Goal: Information Seeking & Learning: Learn about a topic

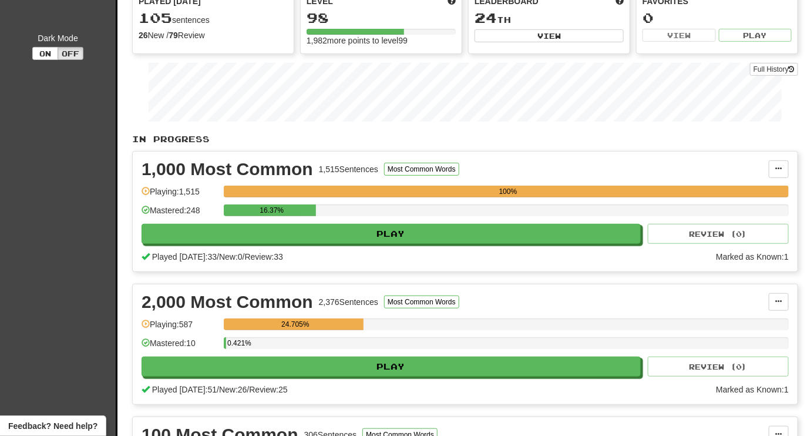
scroll to position [160, 0]
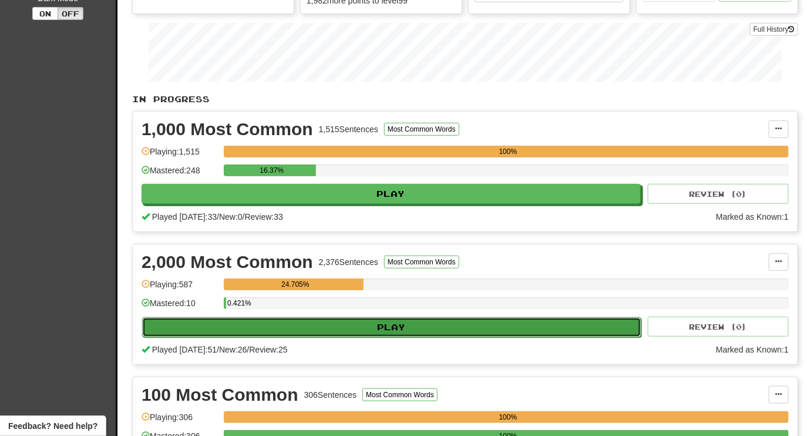
click at [395, 317] on button "Play" at bounding box center [391, 327] width 499 height 20
select select "********"
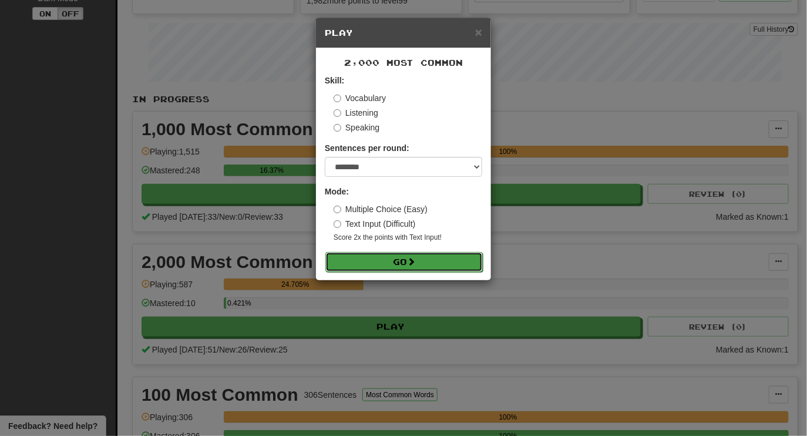
click at [381, 263] on button "Go" at bounding box center [404, 262] width 157 height 20
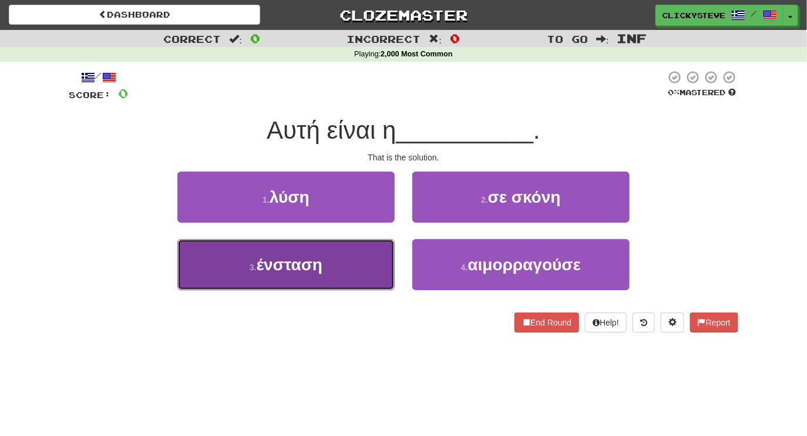
click at [334, 273] on button "3 . ένσταση" at bounding box center [285, 264] width 217 height 51
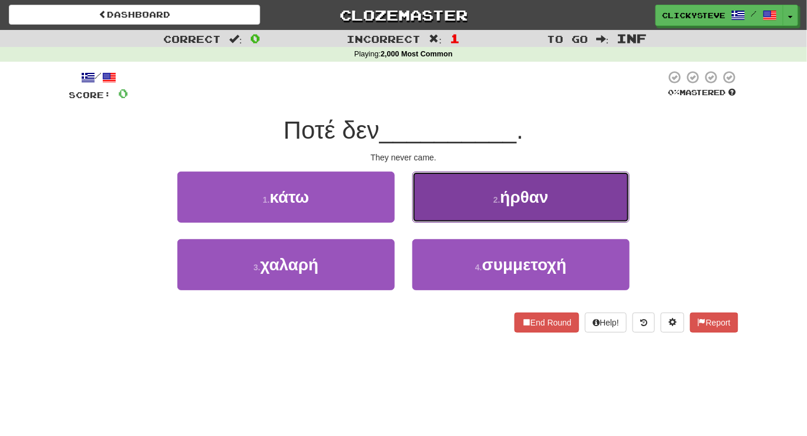
click at [529, 209] on button "2 . ήρθαν" at bounding box center [521, 197] width 217 height 51
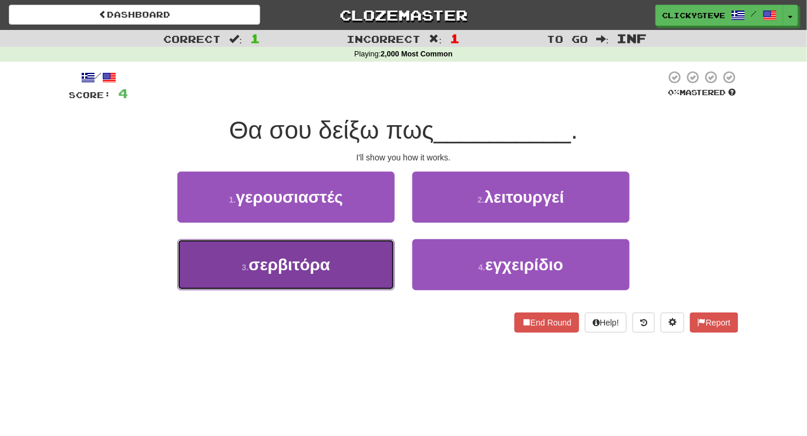
click at [330, 276] on button "3 . σερβιτόρα" at bounding box center [285, 264] width 217 height 51
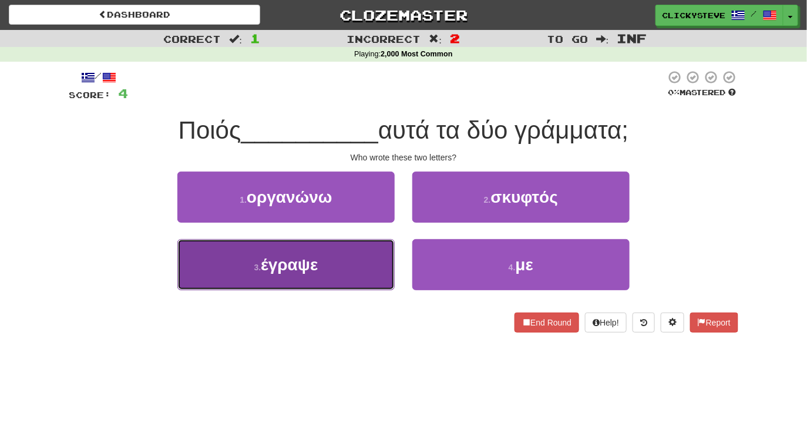
click at [341, 252] on button "3 . έγραψε" at bounding box center [285, 264] width 217 height 51
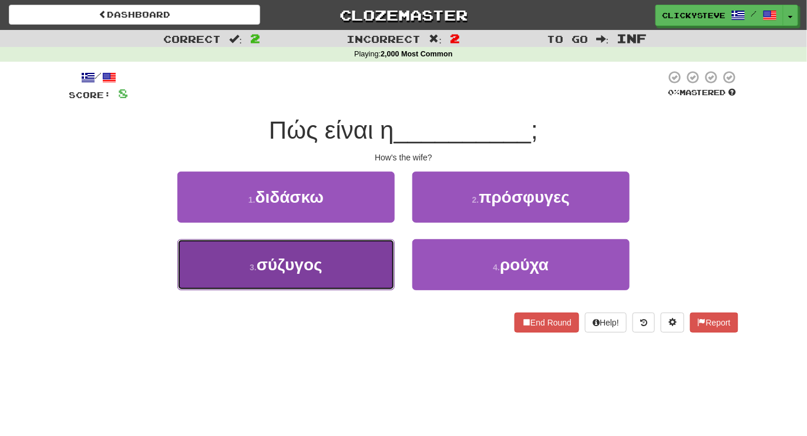
click at [314, 261] on span "σύζυγος" at bounding box center [290, 265] width 66 height 18
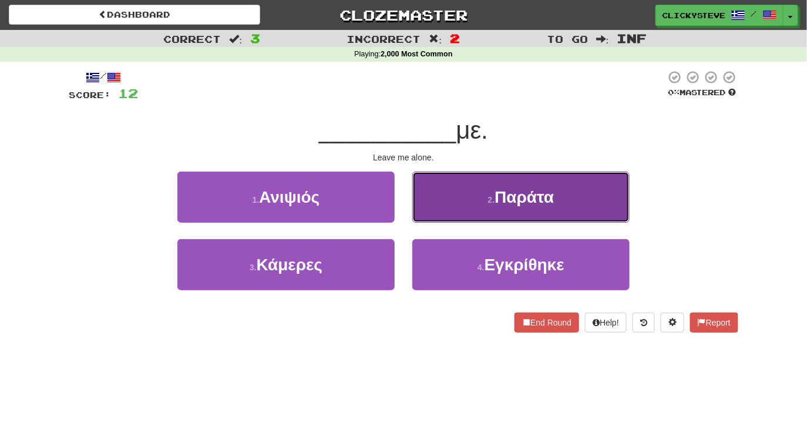
click at [497, 198] on span "Παράτα" at bounding box center [524, 197] width 59 height 18
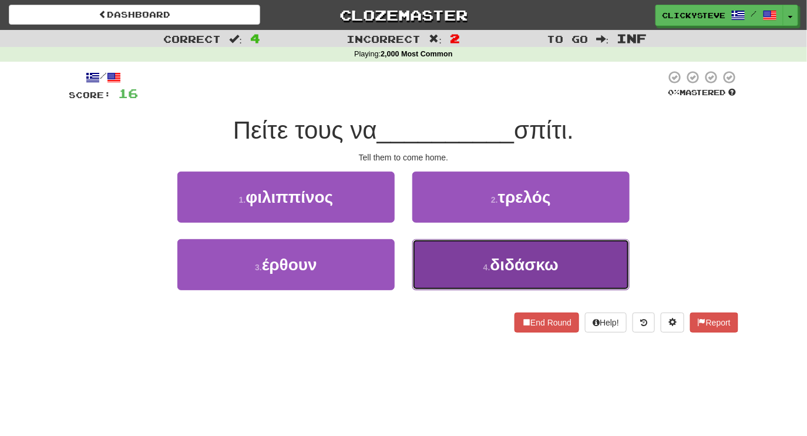
click at [451, 260] on button "4 . διδάσκω" at bounding box center [521, 264] width 217 height 51
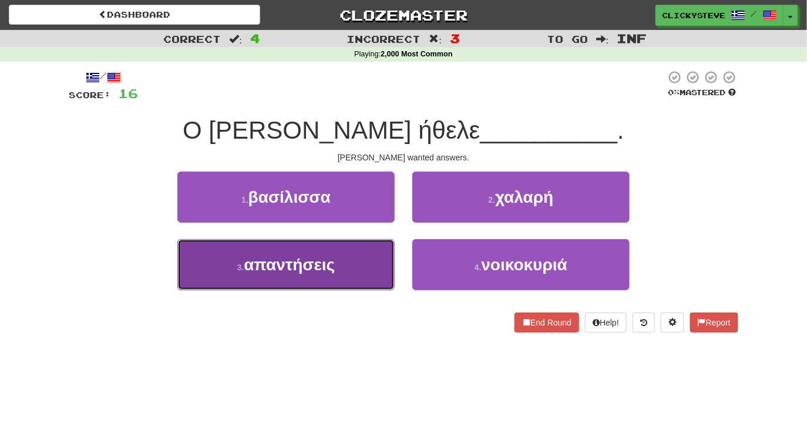
click at [358, 279] on button "3 . απαντήσεις" at bounding box center [285, 264] width 217 height 51
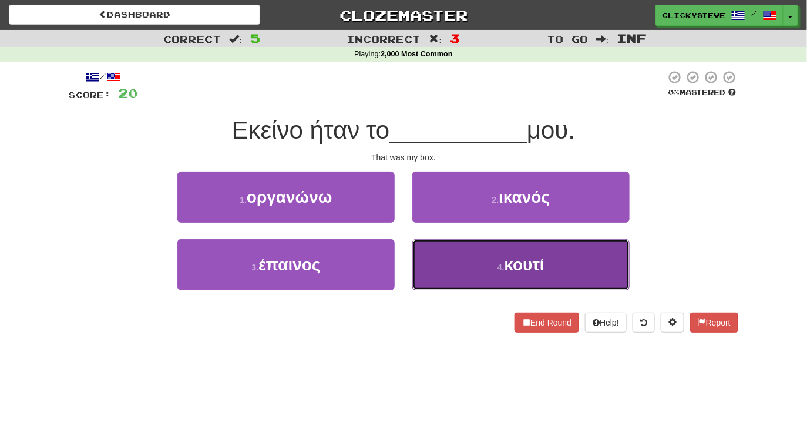
click at [506, 264] on span "κουτί" at bounding box center [525, 265] width 40 height 18
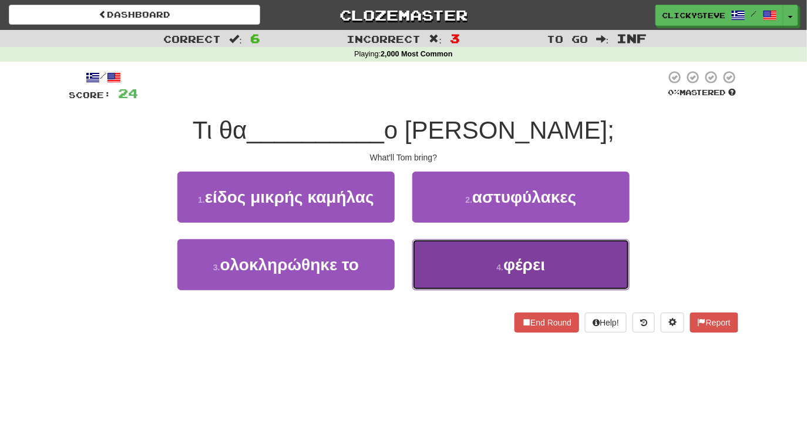
click at [479, 255] on button "4 . φέρει" at bounding box center [521, 264] width 217 height 51
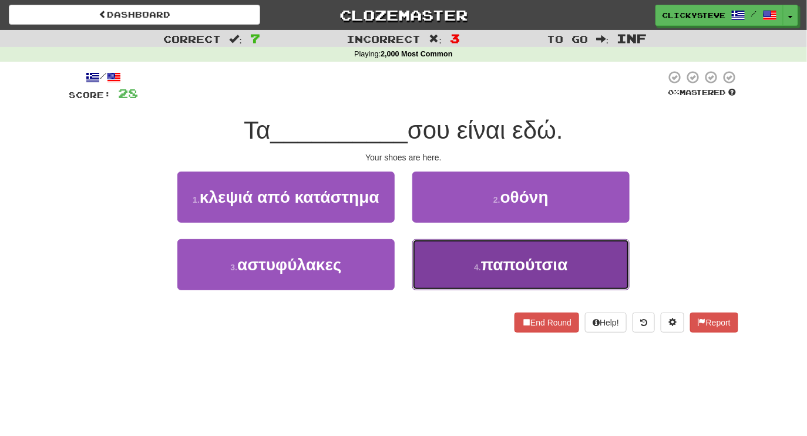
click at [468, 266] on button "4 . παπούτσια" at bounding box center [521, 264] width 217 height 51
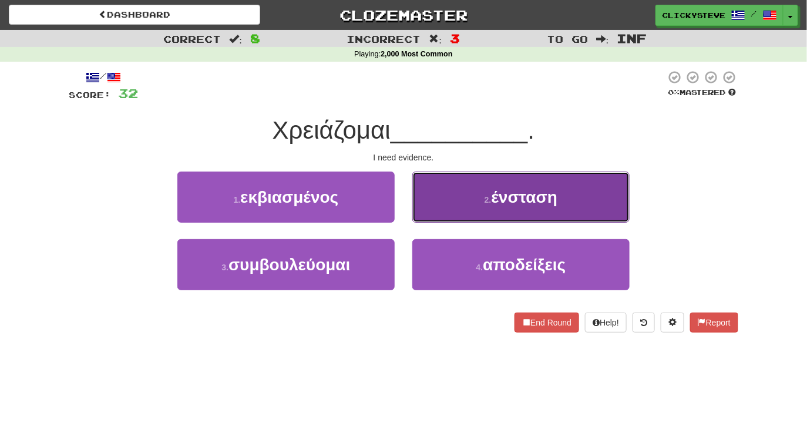
click at [479, 200] on button "2 . ένσταση" at bounding box center [521, 197] width 217 height 51
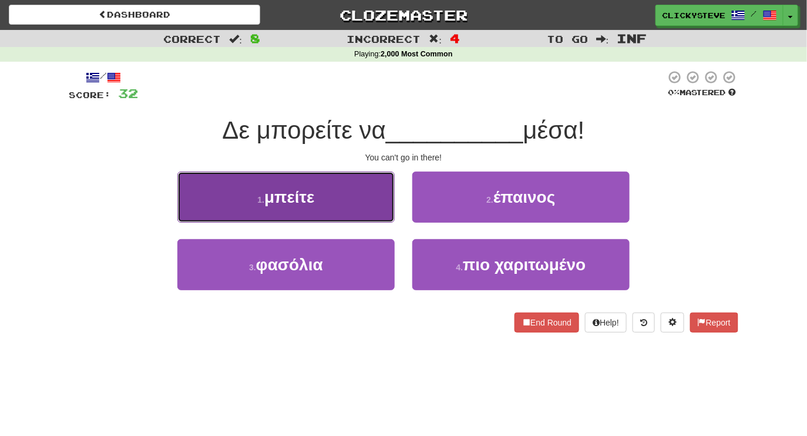
click at [314, 193] on span "μπείτε" at bounding box center [289, 197] width 50 height 18
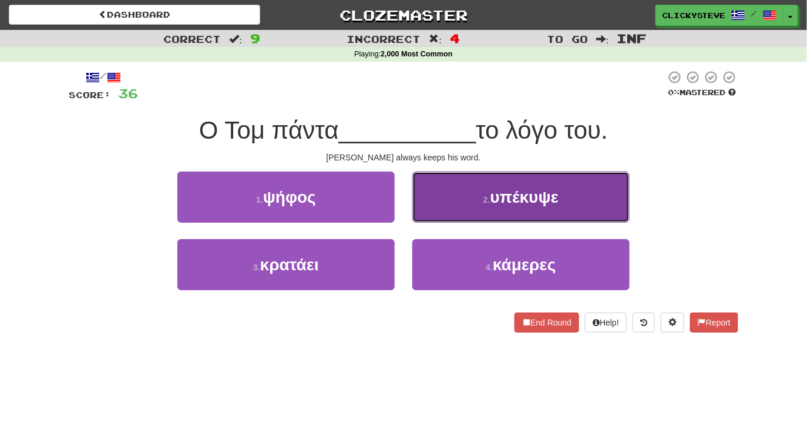
click at [471, 211] on button "2 . υπέκυψε" at bounding box center [521, 197] width 217 height 51
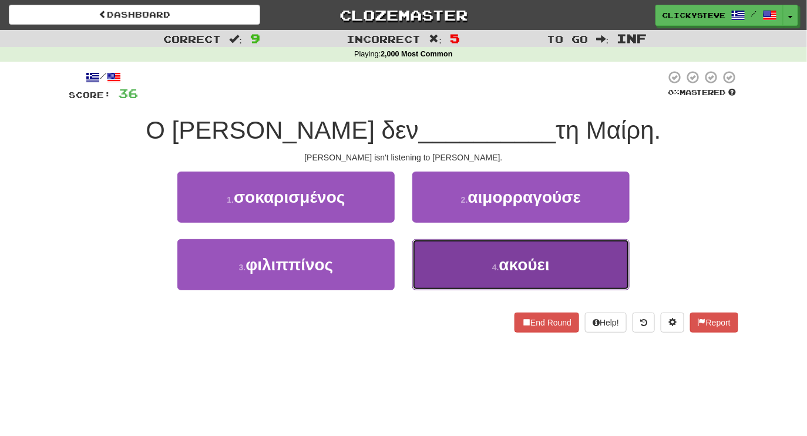
click at [472, 263] on button "4 . ακούει" at bounding box center [521, 264] width 217 height 51
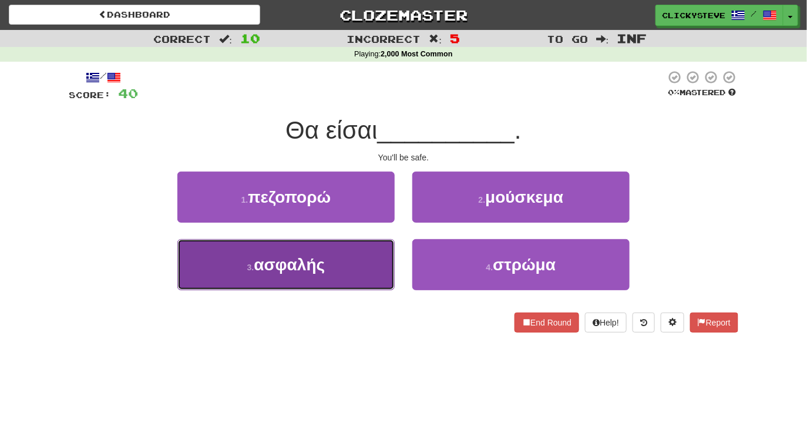
click at [351, 256] on button "3 . ασφαλής" at bounding box center [285, 264] width 217 height 51
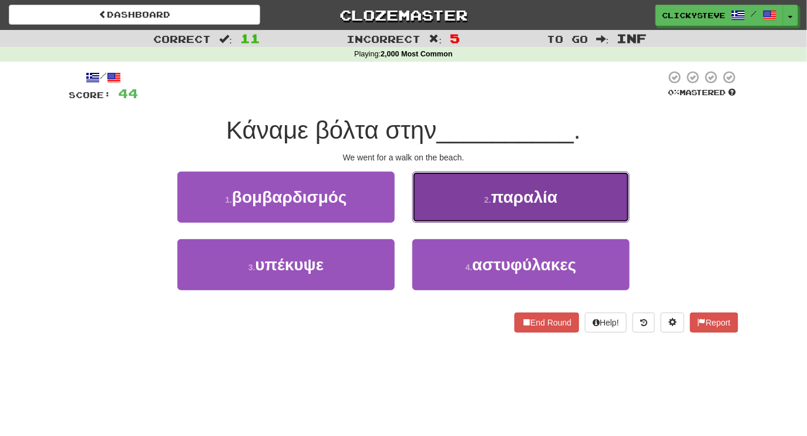
click at [461, 185] on button "2 . παραλία" at bounding box center [521, 197] width 217 height 51
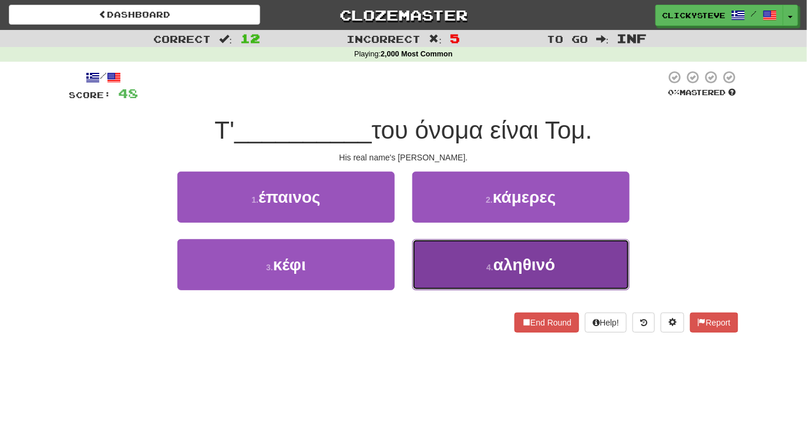
click at [460, 262] on button "4 . αληθινό" at bounding box center [521, 264] width 217 height 51
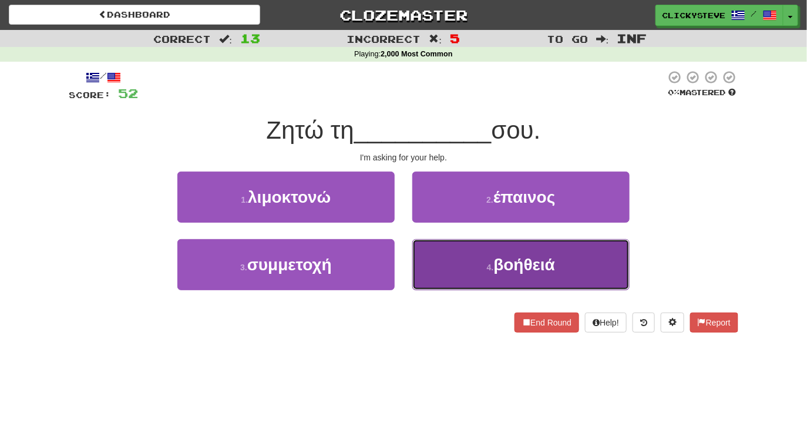
click at [479, 276] on button "4 . βοήθειά" at bounding box center [521, 264] width 217 height 51
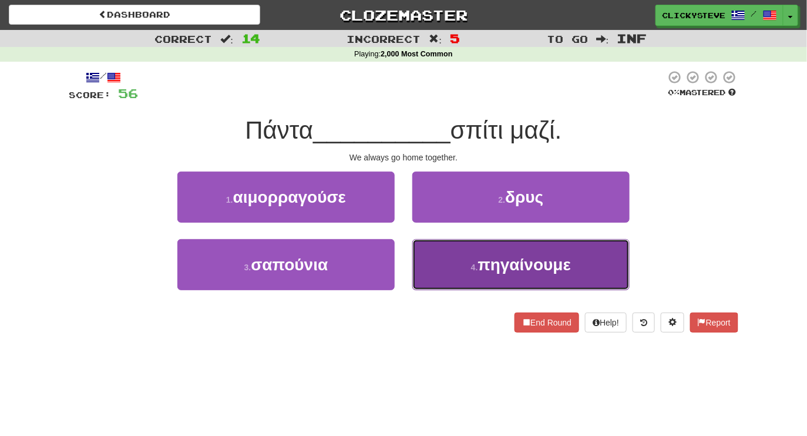
click at [448, 269] on button "4 . πηγαίνουμε" at bounding box center [521, 264] width 217 height 51
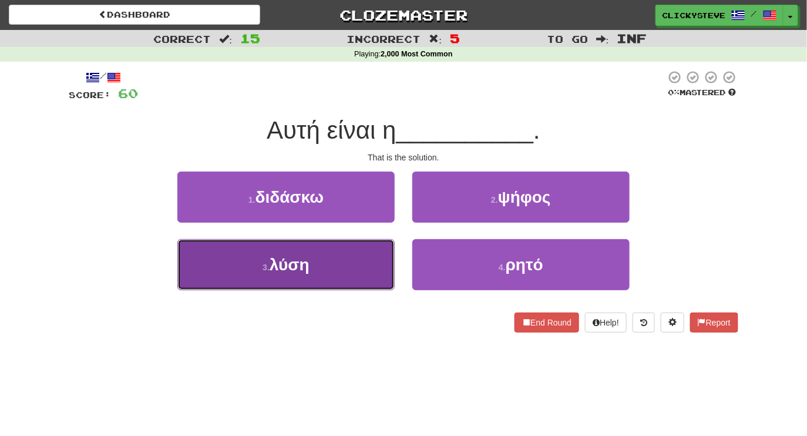
click at [387, 277] on button "3 . λύση" at bounding box center [285, 264] width 217 height 51
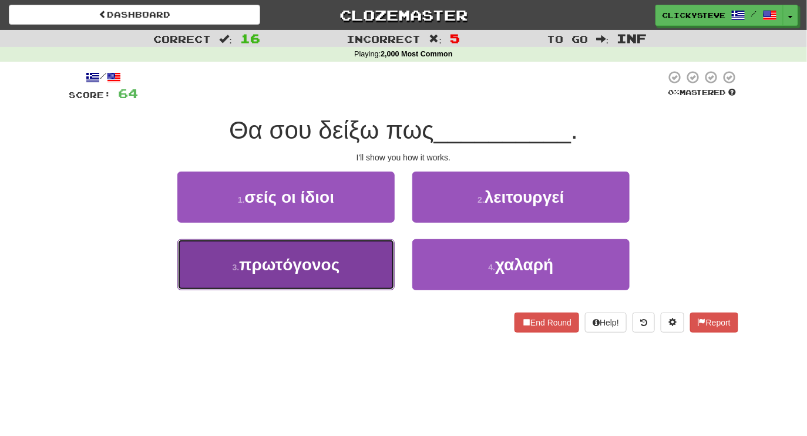
click at [348, 263] on button "3 . πρωτόγονος" at bounding box center [285, 264] width 217 height 51
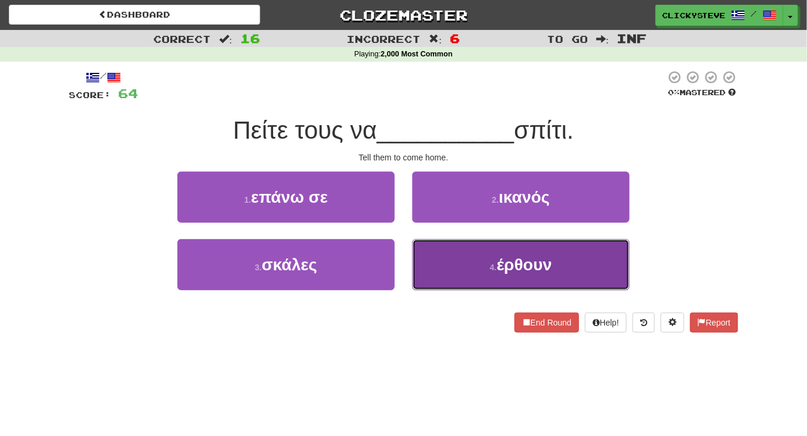
click at [472, 260] on button "4 . έρθουν" at bounding box center [521, 264] width 217 height 51
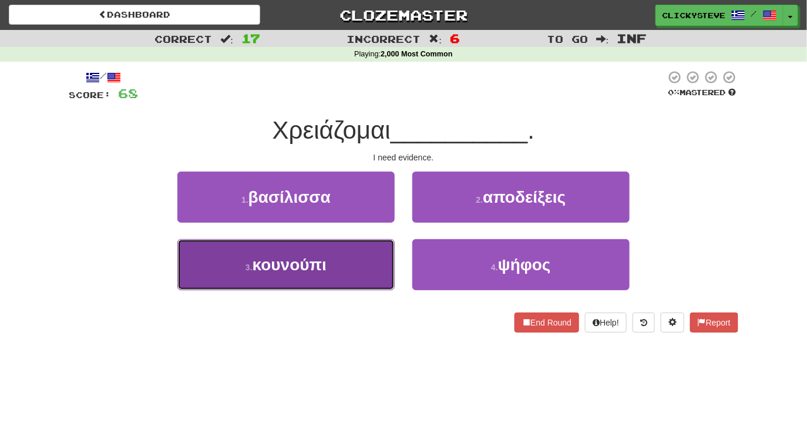
click at [361, 279] on button "3 . κουνούπι" at bounding box center [285, 264] width 217 height 51
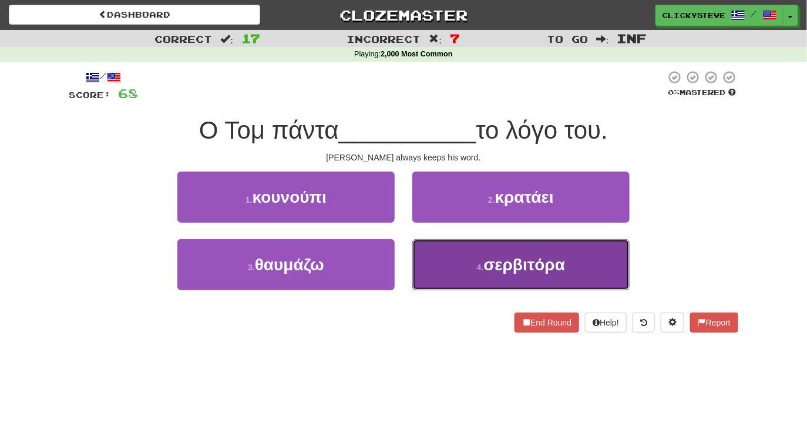
click at [458, 267] on button "4 . σερβιτόρα" at bounding box center [521, 264] width 217 height 51
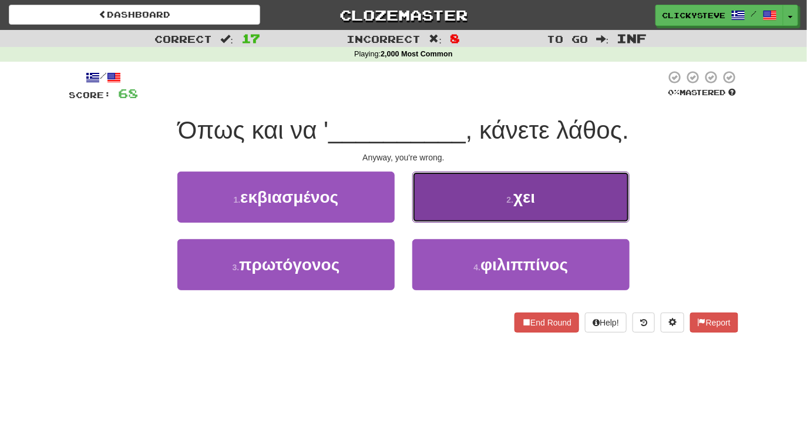
click at [498, 195] on button "2 . χει" at bounding box center [521, 197] width 217 height 51
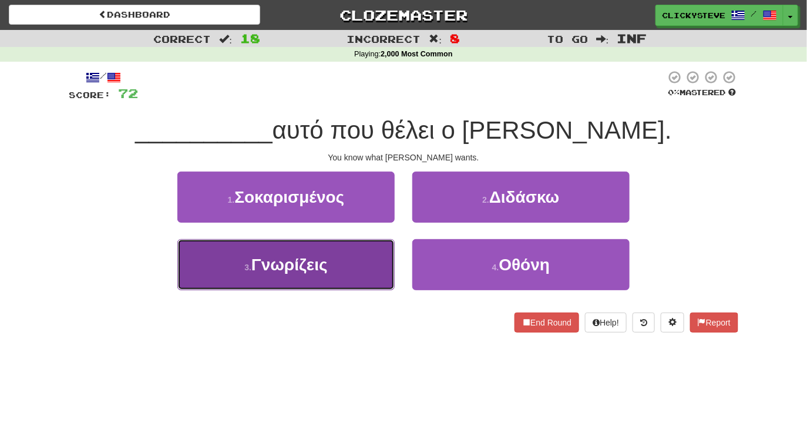
click at [377, 260] on button "3 . Γνωρίζεις" at bounding box center [285, 264] width 217 height 51
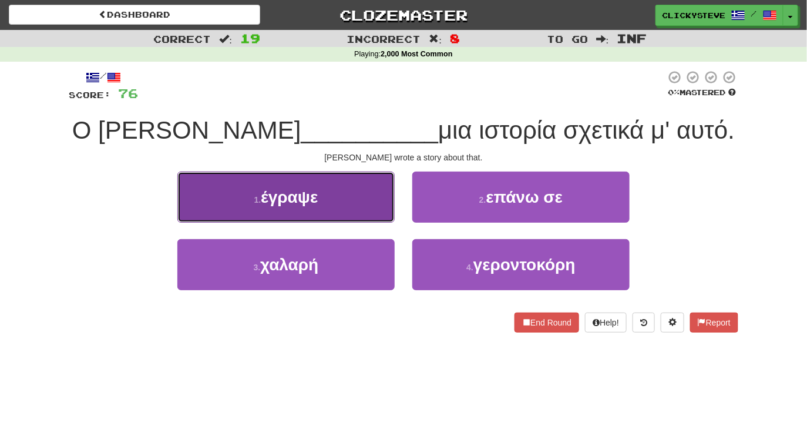
click at [366, 197] on button "1 . έγραψε" at bounding box center [285, 197] width 217 height 51
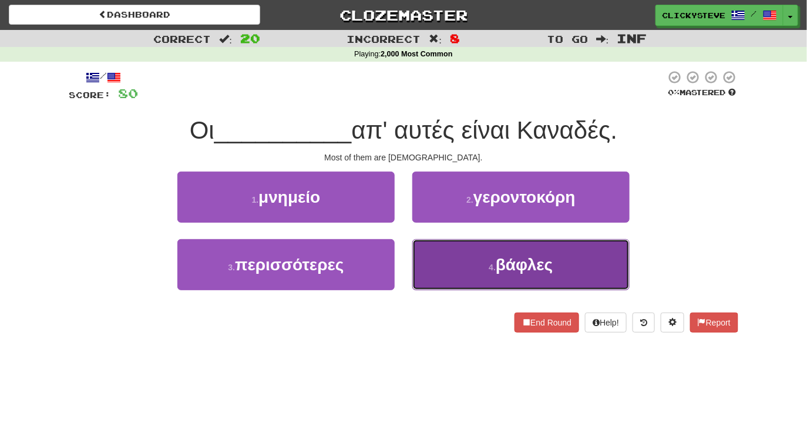
click at [479, 271] on button "4 . βάφλες" at bounding box center [521, 264] width 217 height 51
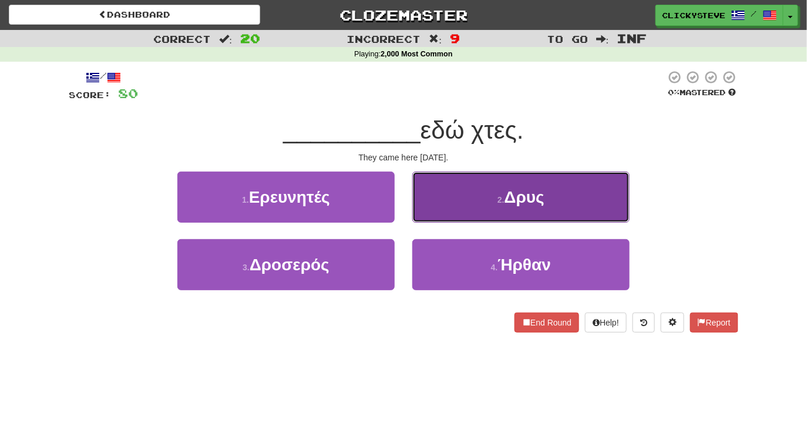
click at [491, 202] on button "2 . Δρυς" at bounding box center [521, 197] width 217 height 51
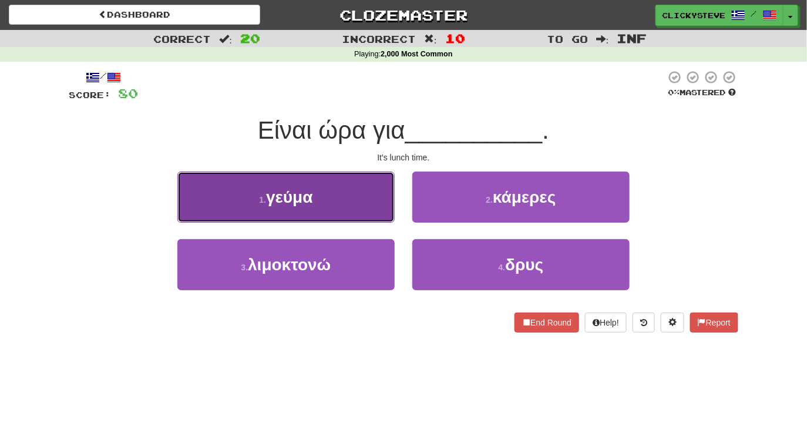
click at [347, 207] on button "1 . γεύμα" at bounding box center [285, 197] width 217 height 51
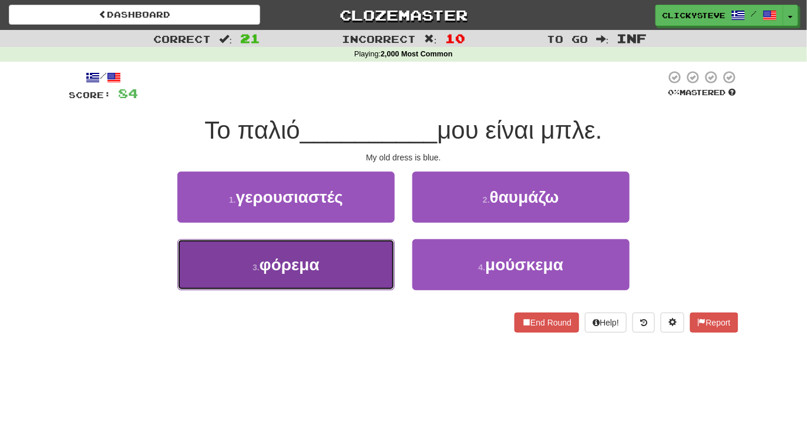
click at [358, 252] on button "3 . φόρεμα" at bounding box center [285, 264] width 217 height 51
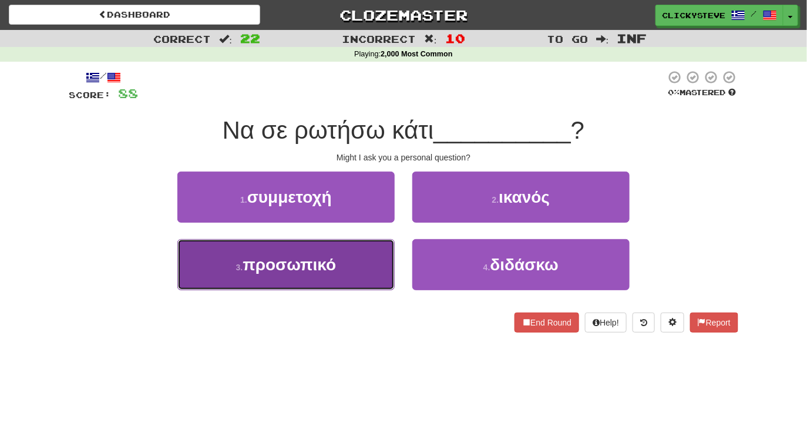
click at [354, 264] on button "3 . προσωπικό" at bounding box center [285, 264] width 217 height 51
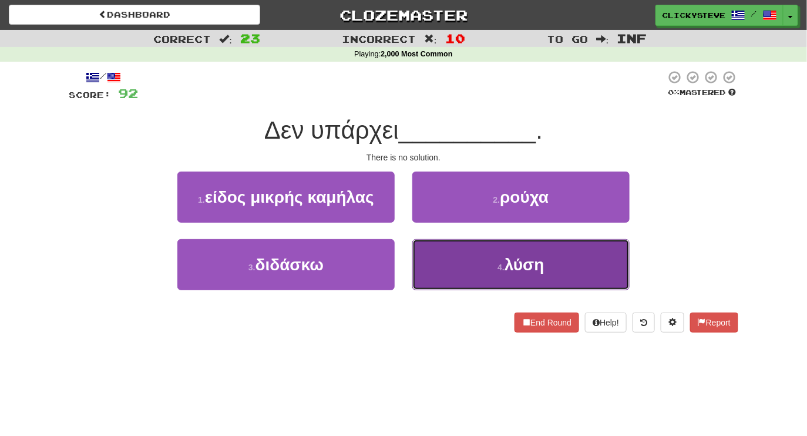
click at [434, 274] on button "4 . λύση" at bounding box center [521, 264] width 217 height 51
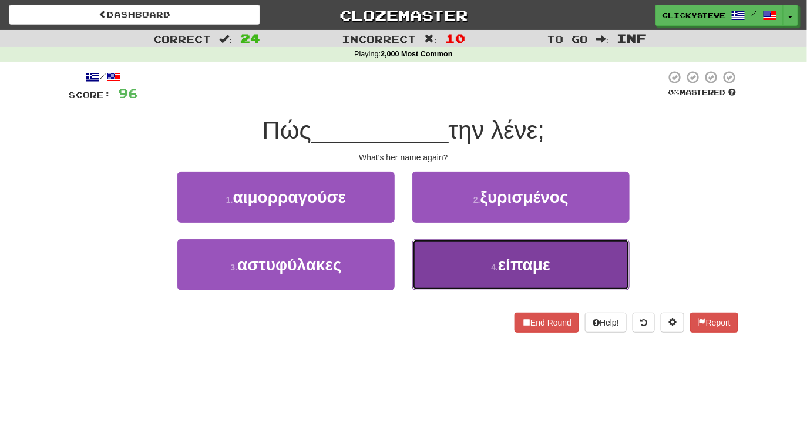
click at [485, 267] on button "4 . είπαμε" at bounding box center [521, 264] width 217 height 51
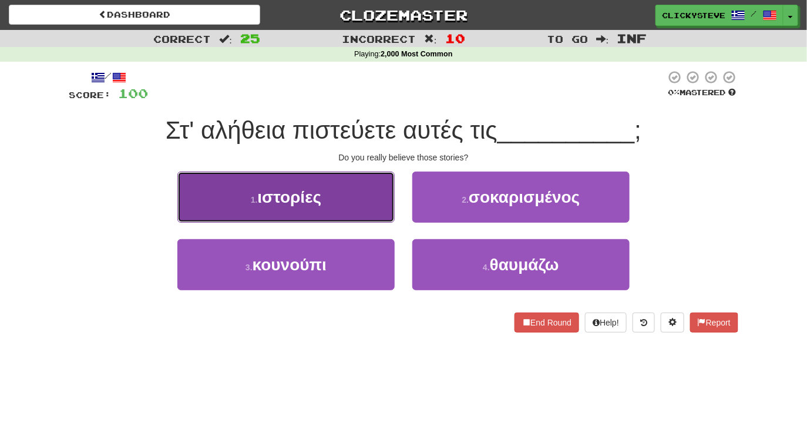
click at [323, 188] on button "1 . ιστορίες" at bounding box center [285, 197] width 217 height 51
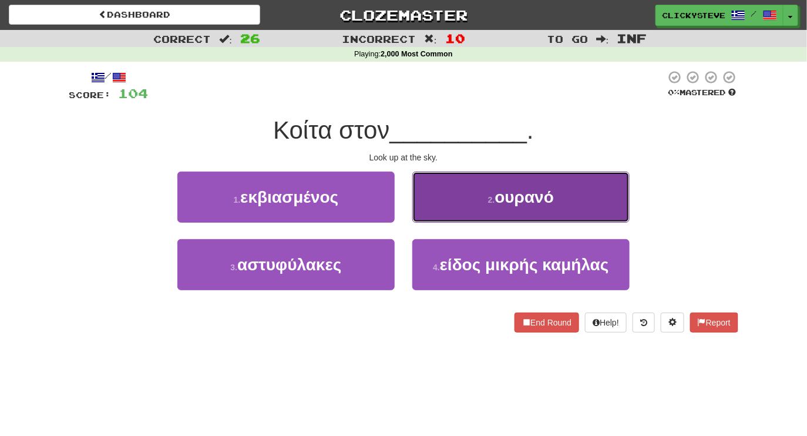
click at [463, 189] on button "2 . ουρανό" at bounding box center [521, 197] width 217 height 51
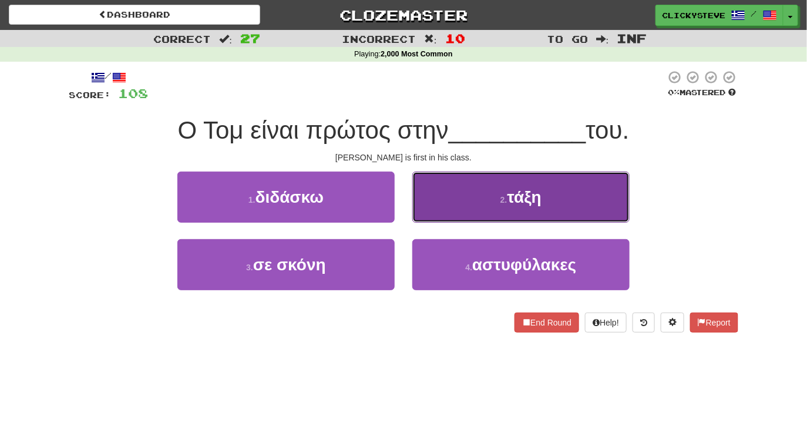
click at [486, 204] on button "2 . τάξη" at bounding box center [521, 197] width 217 height 51
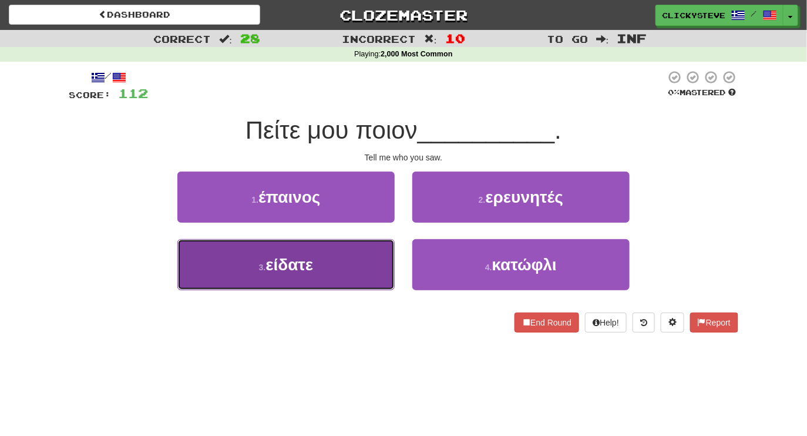
click at [342, 272] on button "3 . είδατε" at bounding box center [285, 264] width 217 height 51
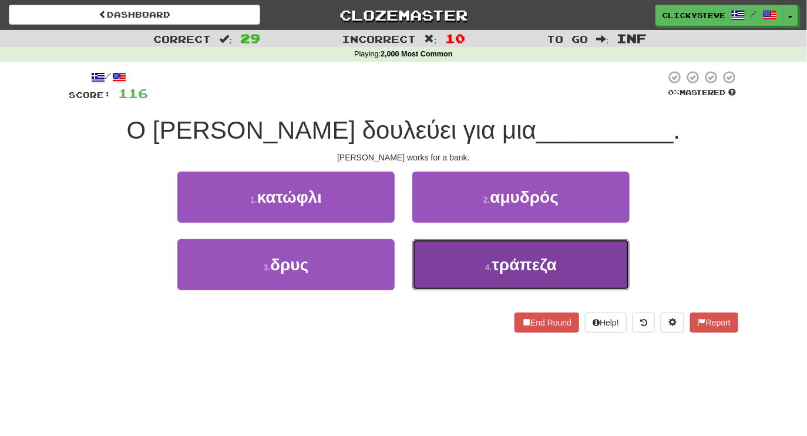
click at [482, 280] on button "4 . τράπεζα" at bounding box center [521, 264] width 217 height 51
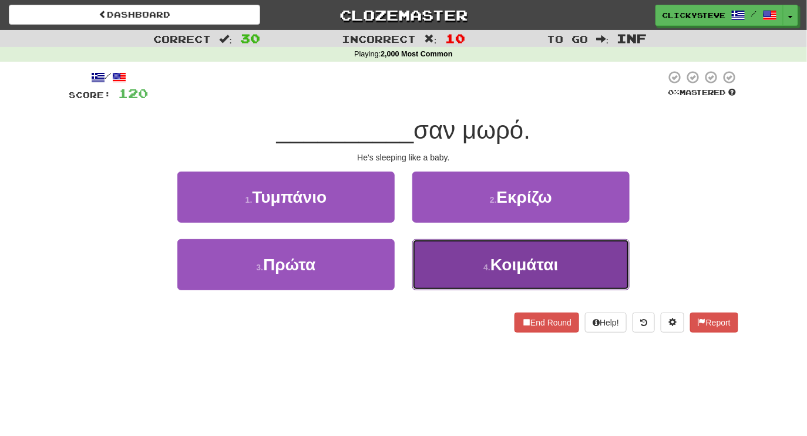
click at [457, 254] on button "4 . Κοιμάται" at bounding box center [521, 264] width 217 height 51
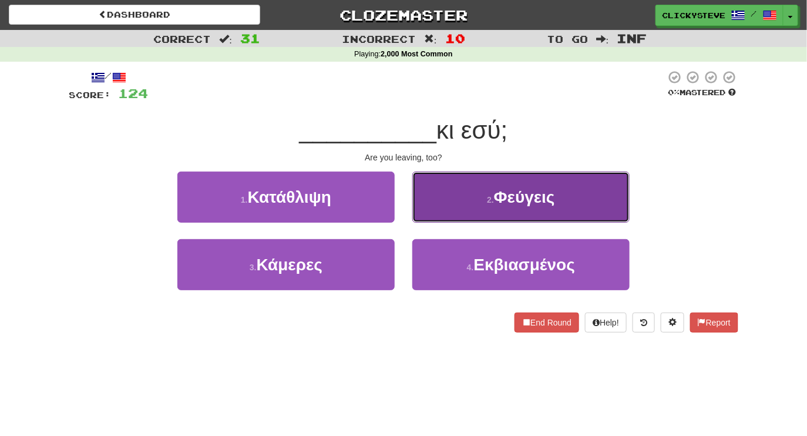
click at [477, 200] on button "2 . Φεύγεις" at bounding box center [521, 197] width 217 height 51
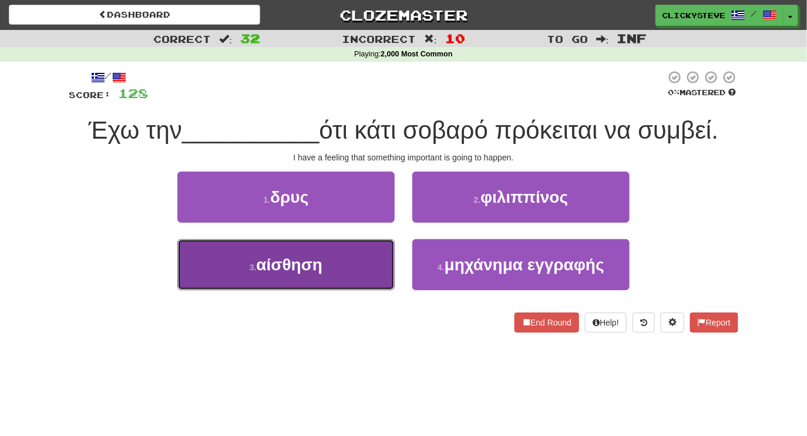
click at [353, 254] on button "3 . αίσθηση" at bounding box center [285, 264] width 217 height 51
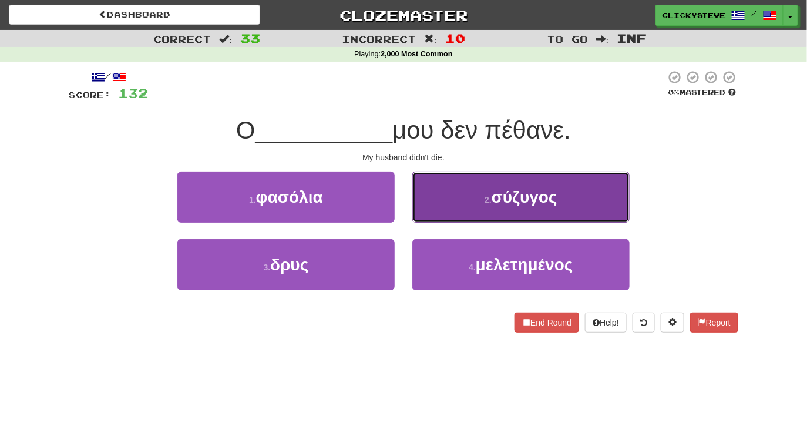
click at [431, 205] on button "2 . σύζυγος" at bounding box center [521, 197] width 217 height 51
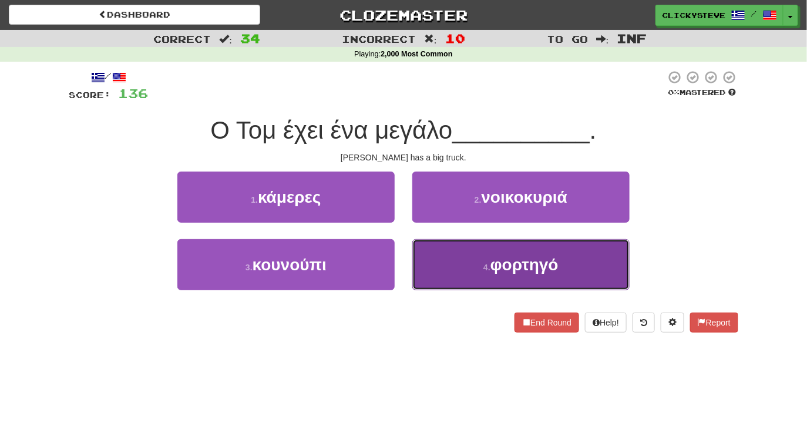
click at [468, 274] on button "4 . φορτηγό" at bounding box center [521, 264] width 217 height 51
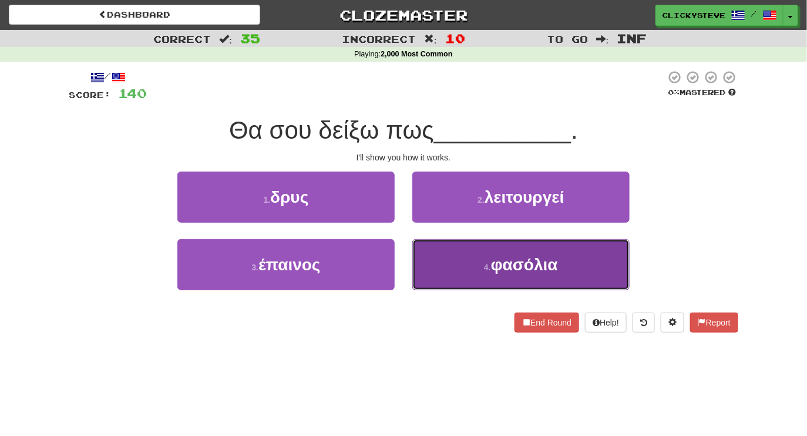
click at [448, 268] on button "4 . φασόλια" at bounding box center [521, 264] width 217 height 51
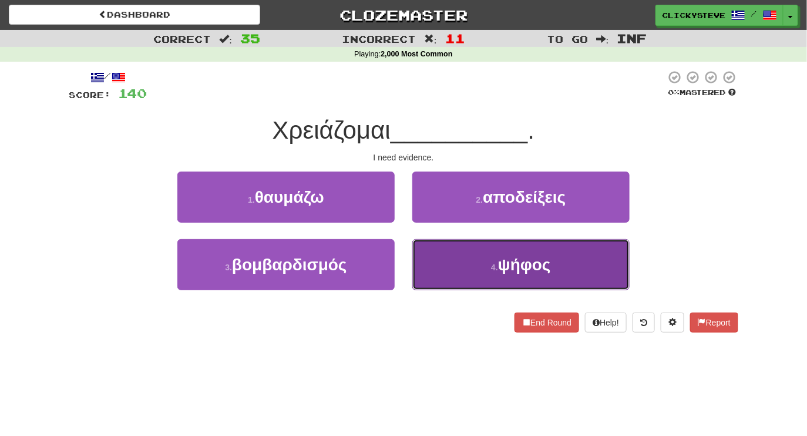
click at [461, 267] on button "4 . ψήφος" at bounding box center [521, 264] width 217 height 51
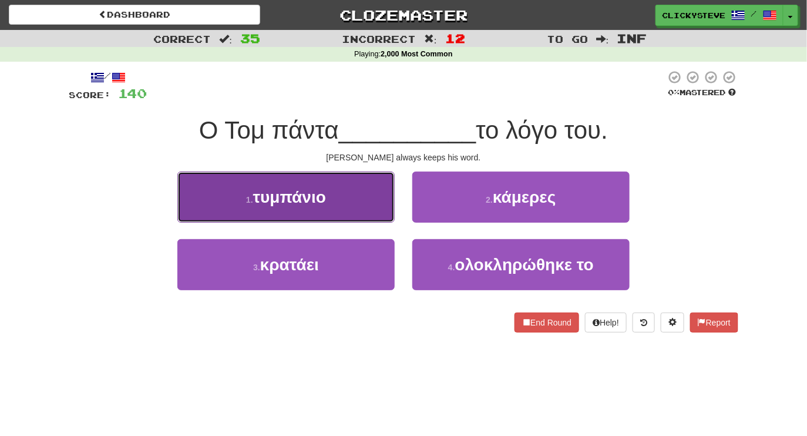
click at [343, 192] on button "1 . τυμπάνιο" at bounding box center [285, 197] width 217 height 51
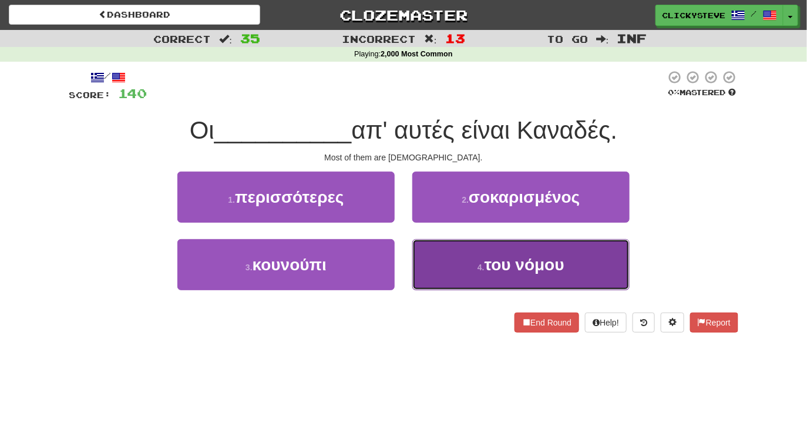
click at [448, 288] on button "4 . του νόμου" at bounding box center [521, 264] width 217 height 51
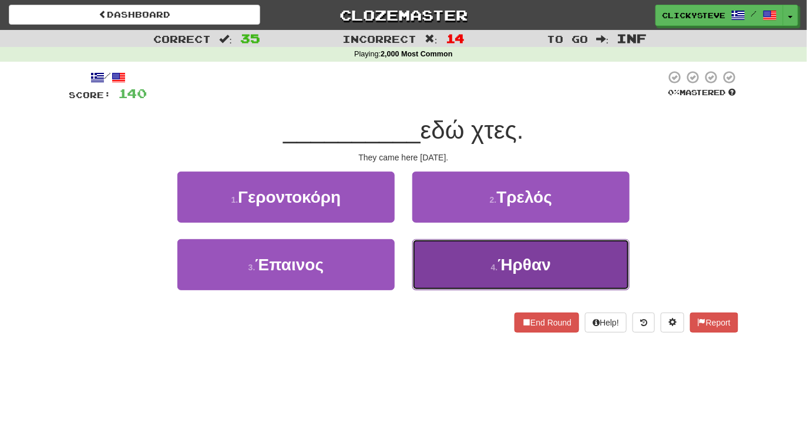
click at [457, 254] on button "4 . Ήρθαν" at bounding box center [521, 264] width 217 height 51
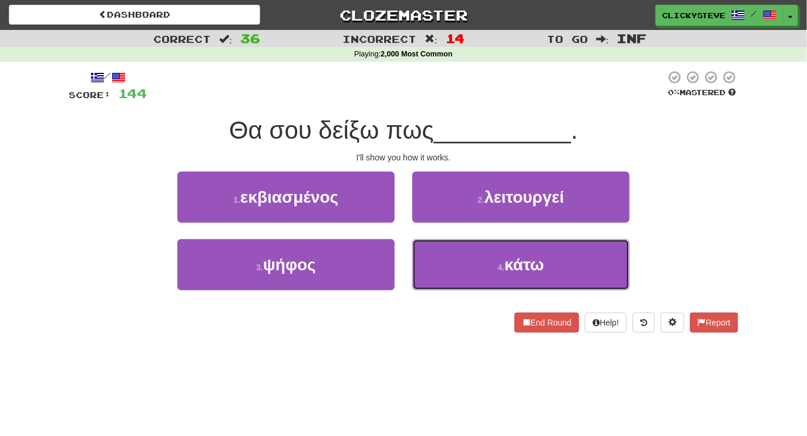
click at [457, 254] on button "4 . κάτω" at bounding box center [521, 264] width 217 height 51
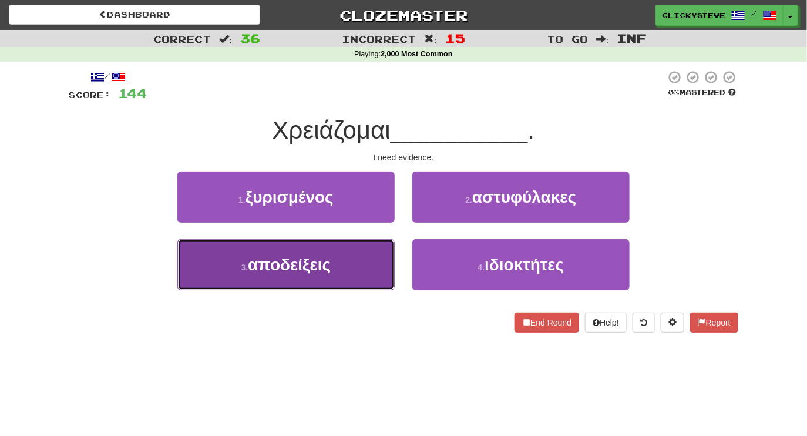
click at [340, 266] on button "3 . αποδείξεις" at bounding box center [285, 264] width 217 height 51
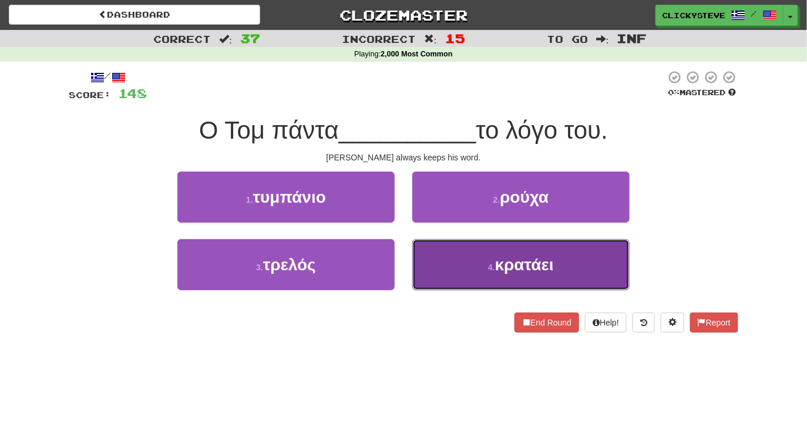
click at [457, 264] on button "4 . κρατάει" at bounding box center [521, 264] width 217 height 51
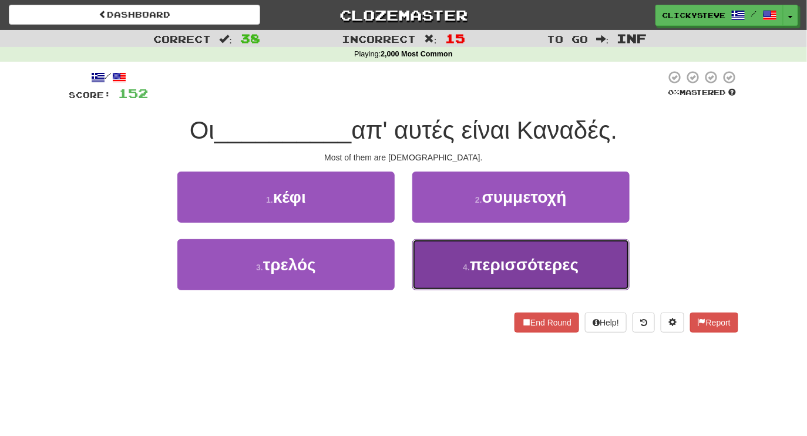
click at [454, 249] on button "4 . περισσότερες" at bounding box center [521, 264] width 217 height 51
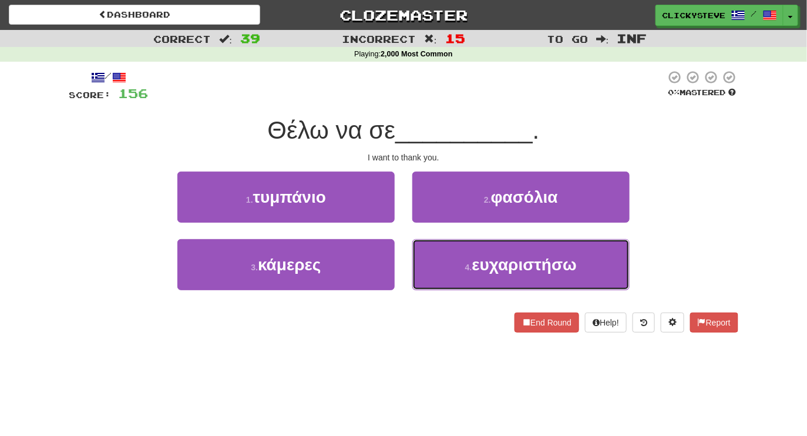
click at [454, 249] on button "4 . ευχαριστήσω" at bounding box center [521, 264] width 217 height 51
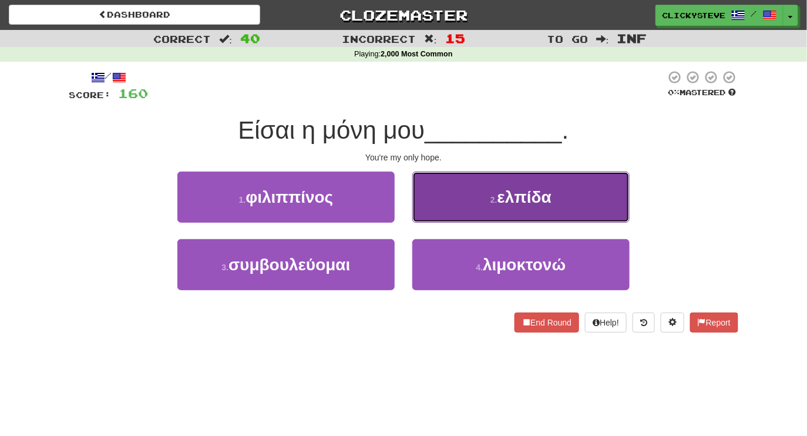
click at [453, 203] on button "2 . ελπίδα" at bounding box center [521, 197] width 217 height 51
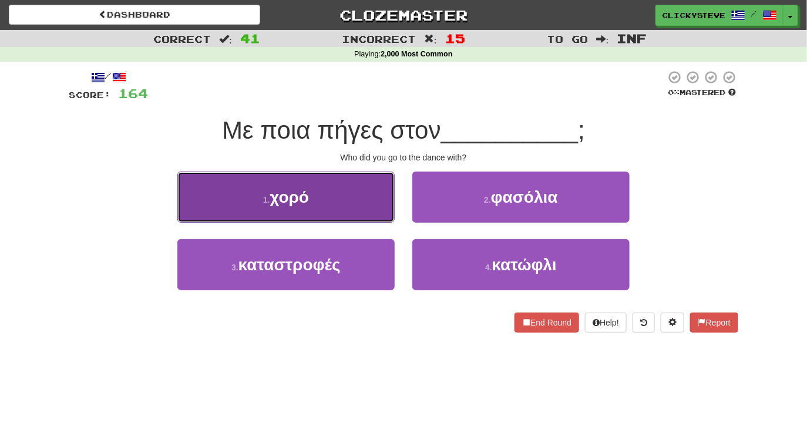
click at [360, 194] on button "1 . χορό" at bounding box center [285, 197] width 217 height 51
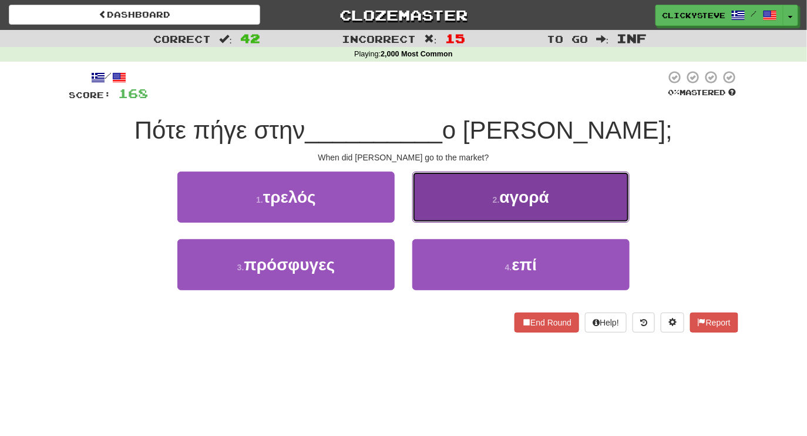
click at [485, 200] on button "2 . αγορά" at bounding box center [521, 197] width 217 height 51
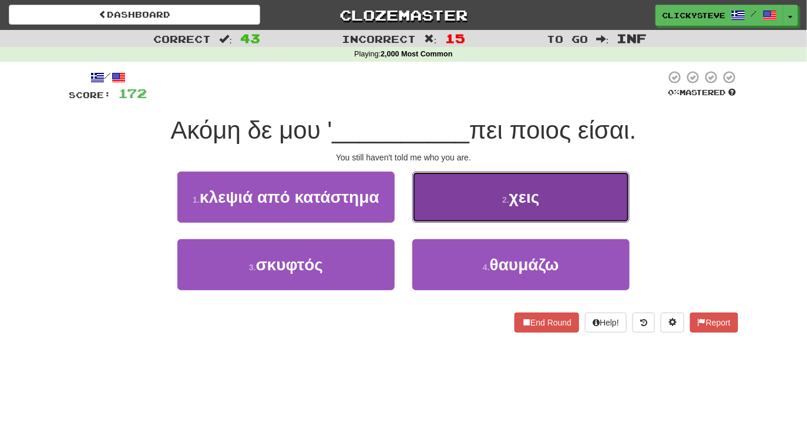
click at [460, 197] on button "2 . χεις" at bounding box center [521, 197] width 217 height 51
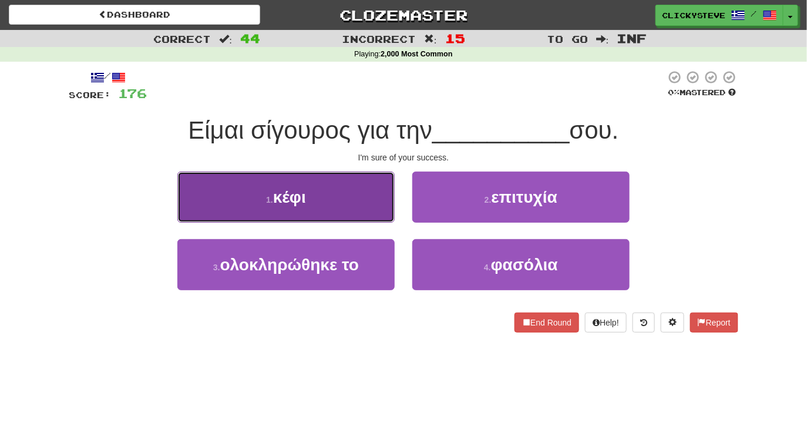
click at [327, 183] on button "1 . κέφι" at bounding box center [285, 197] width 217 height 51
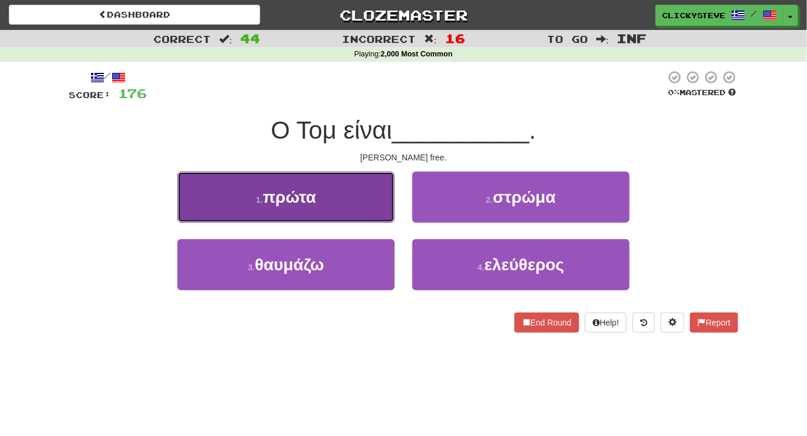
click at [346, 186] on button "1 . πρώτα" at bounding box center [285, 197] width 217 height 51
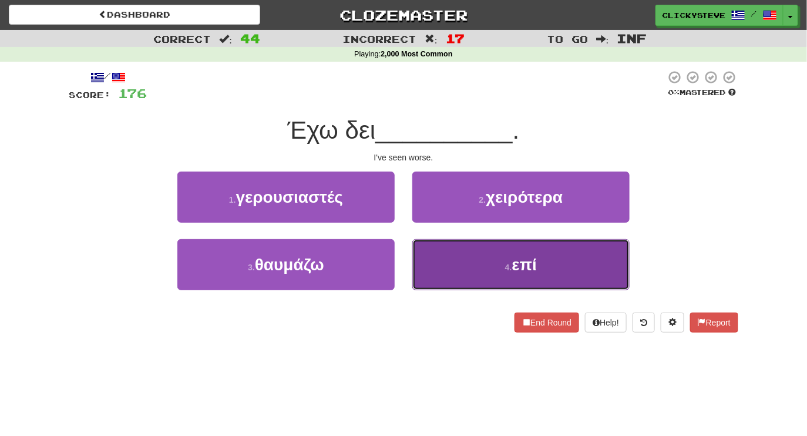
click at [471, 256] on button "4 . επί" at bounding box center [521, 264] width 217 height 51
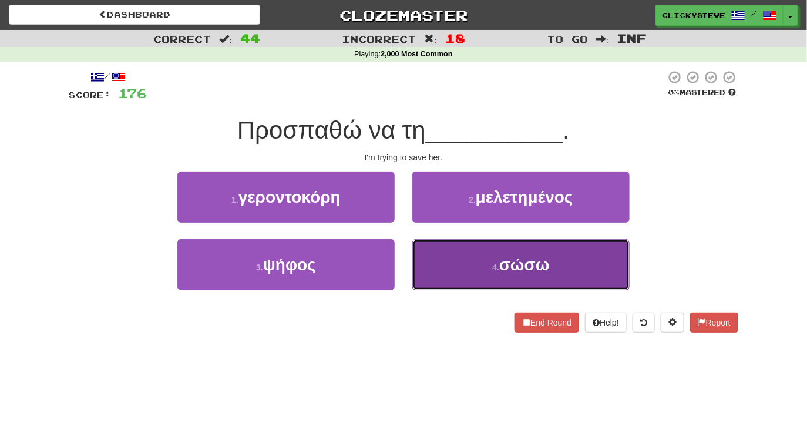
click at [464, 281] on button "4 . σώσω" at bounding box center [521, 264] width 217 height 51
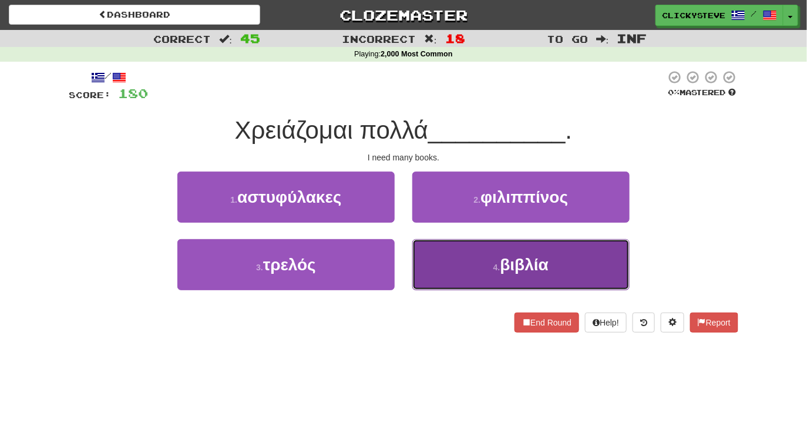
click at [453, 279] on button "4 . βιβλία" at bounding box center [521, 264] width 217 height 51
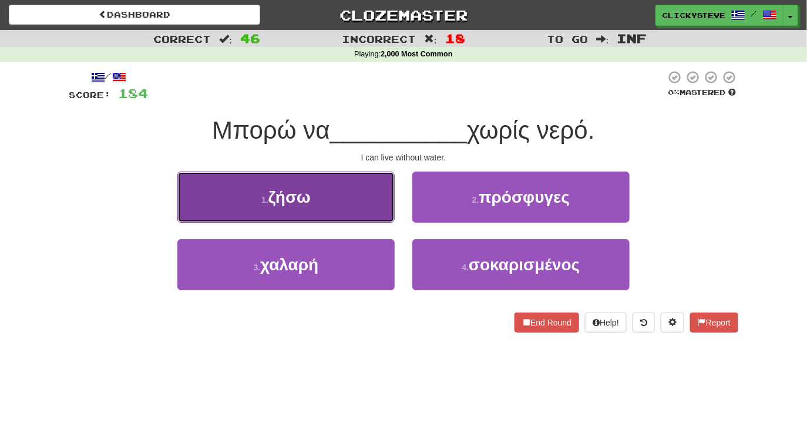
click at [344, 189] on button "1 . ζήσω" at bounding box center [285, 197] width 217 height 51
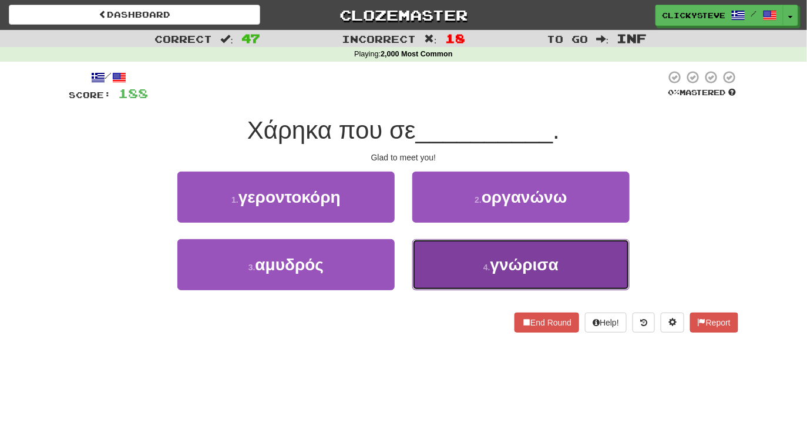
click at [436, 256] on button "4 . γνώρισα" at bounding box center [521, 264] width 217 height 51
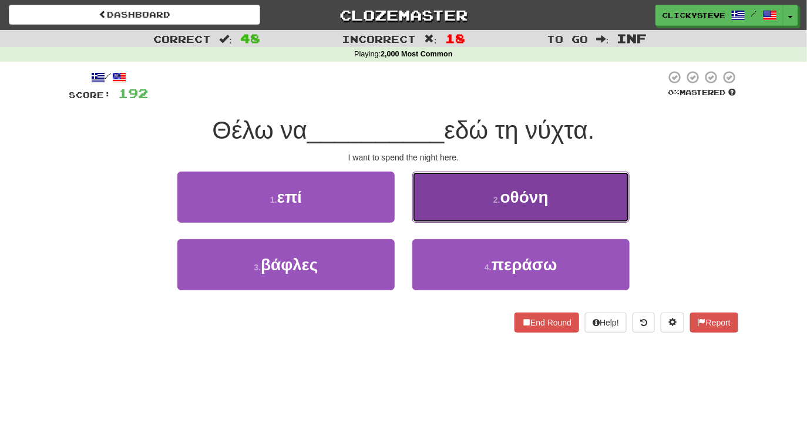
click at [432, 203] on button "2 . οθόνη" at bounding box center [521, 197] width 217 height 51
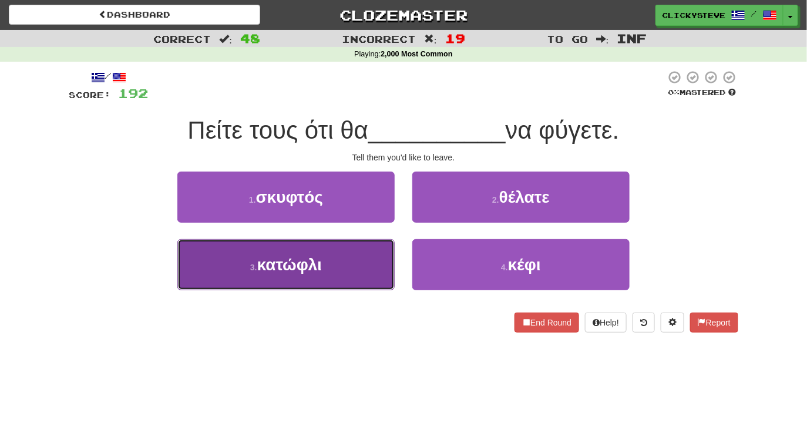
click at [343, 254] on button "3 . κατώφλι" at bounding box center [285, 264] width 217 height 51
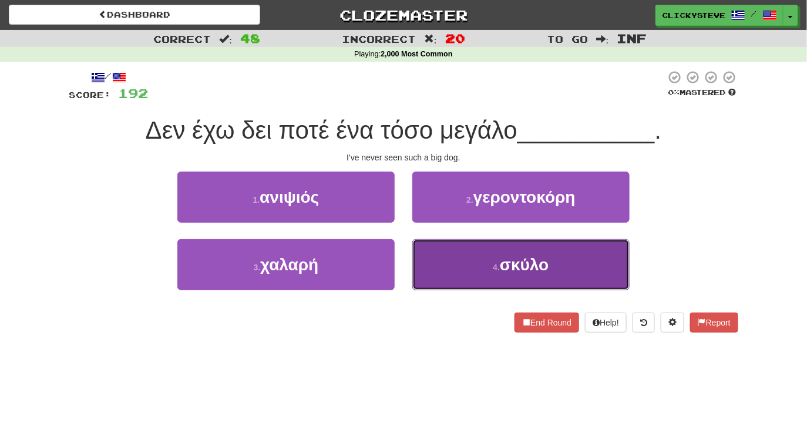
click at [481, 264] on button "4 . σκύλο" at bounding box center [521, 264] width 217 height 51
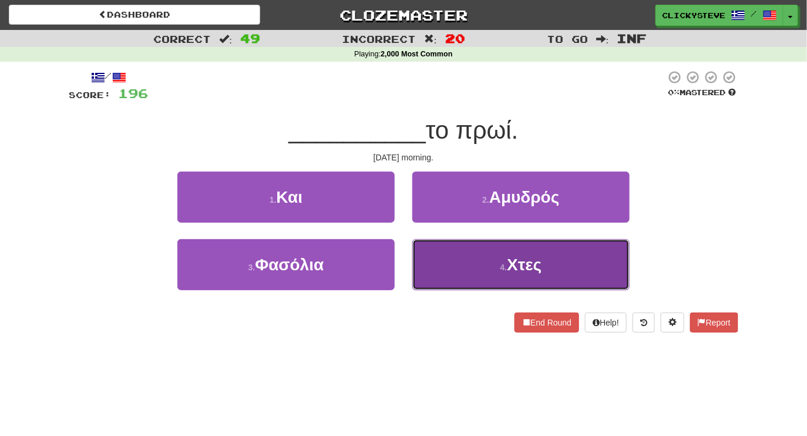
click at [460, 254] on button "4 . Χτες" at bounding box center [521, 264] width 217 height 51
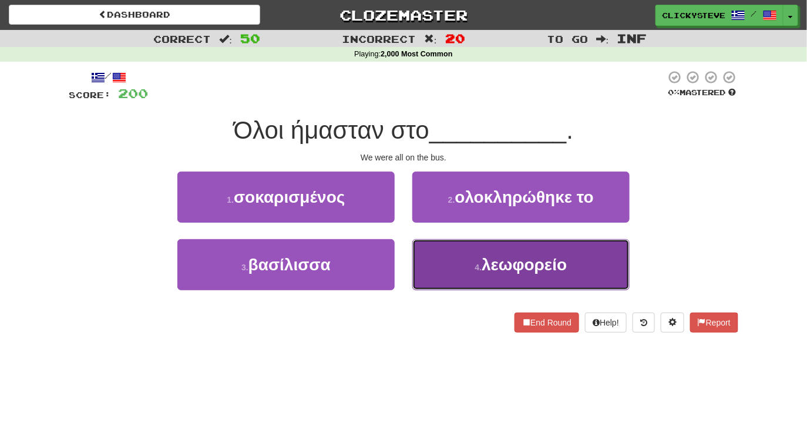
click at [428, 253] on button "4 . λεωφορείο" at bounding box center [521, 264] width 217 height 51
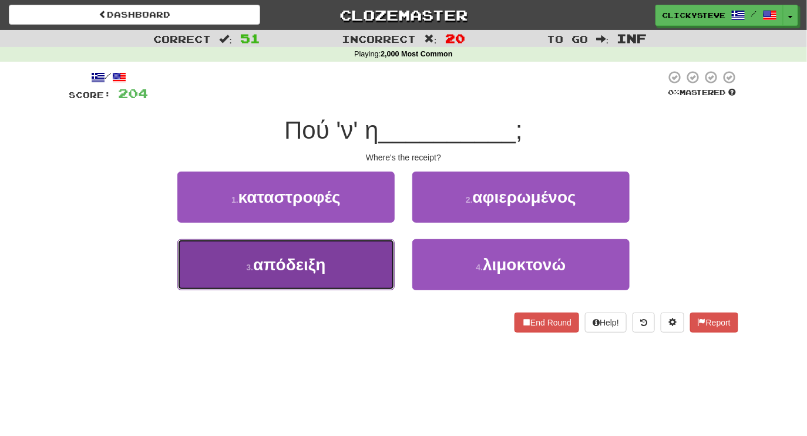
click at [342, 261] on button "3 . απόδειξη" at bounding box center [285, 264] width 217 height 51
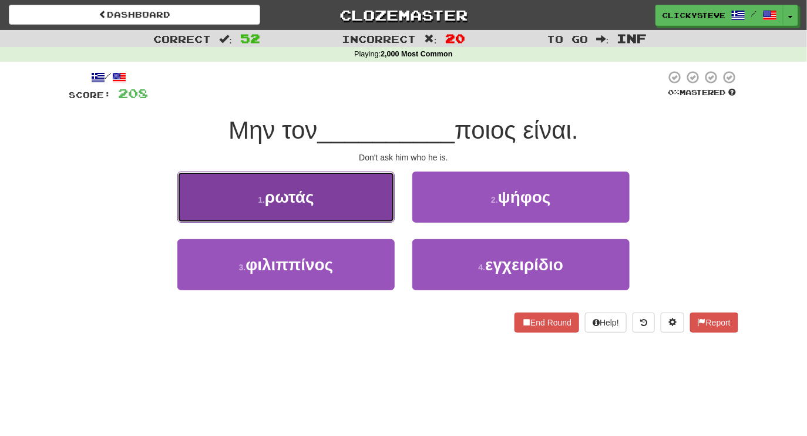
click at [338, 195] on button "1 . ρωτάς" at bounding box center [285, 197] width 217 height 51
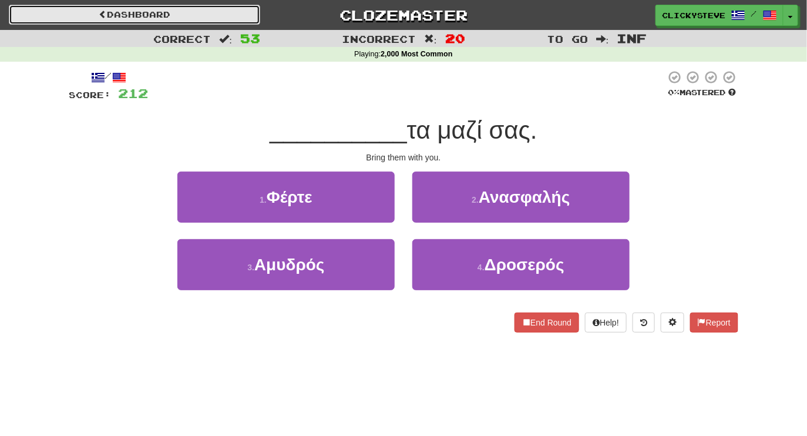
click at [160, 15] on link "Dashboard" at bounding box center [135, 15] width 252 height 20
